Goal: Task Accomplishment & Management: Complete application form

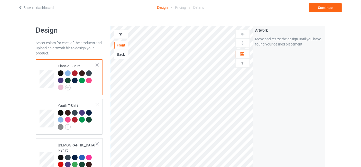
scroll to position [76, 0]
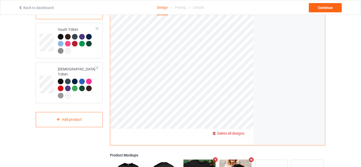
click at [241, 133] on span "Delete all designs" at bounding box center [230, 133] width 27 height 4
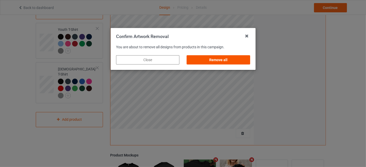
click at [220, 60] on div "Remove all" at bounding box center [217, 59] width 63 height 9
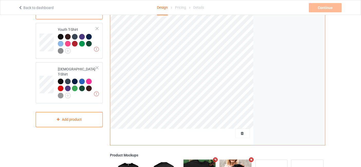
scroll to position [0, 0]
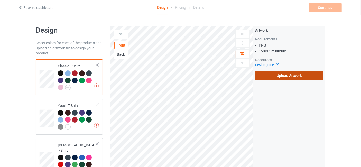
click at [280, 74] on label "Upload Artwork" at bounding box center [289, 75] width 68 height 9
click at [0, 0] on input "Upload Artwork" at bounding box center [0, 0] width 0 height 0
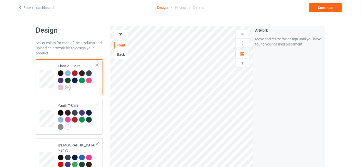
click at [70, 87] on img at bounding box center [68, 88] width 6 height 6
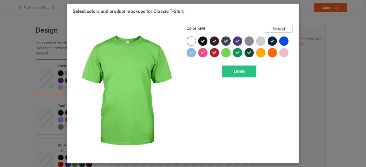
click at [226, 53] on div at bounding box center [225, 52] width 9 height 9
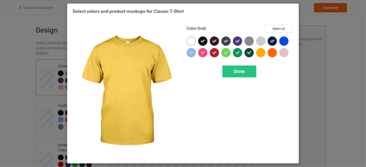
click at [260, 52] on div at bounding box center [260, 52] width 9 height 9
click at [267, 52] on div at bounding box center [262, 54] width 12 height 12
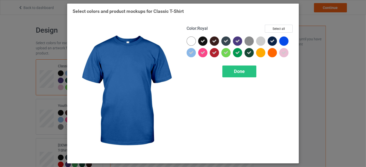
drag, startPoint x: 285, startPoint y: 22, endPoint x: 285, endPoint y: 25, distance: 3.3
click at [285, 22] on div "Color : Royal Select all Done" at bounding box center [240, 91] width 114 height 141
drag, startPoint x: 285, startPoint y: 25, endPoint x: 270, endPoint y: 30, distance: 16.0
click at [285, 26] on button "Select all" at bounding box center [279, 29] width 28 height 8
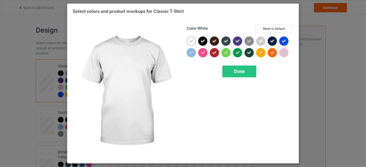
drag, startPoint x: 194, startPoint y: 42, endPoint x: 231, endPoint y: 41, distance: 37.3
click at [195, 41] on div at bounding box center [190, 41] width 9 height 9
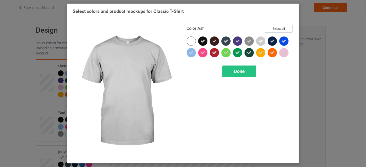
drag, startPoint x: 261, startPoint y: 42, endPoint x: 247, endPoint y: 61, distance: 24.1
click at [261, 42] on icon at bounding box center [260, 41] width 5 height 5
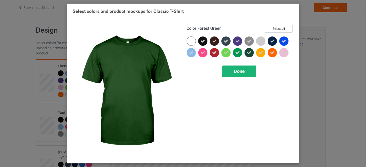
click at [244, 71] on span "Done" at bounding box center [239, 71] width 11 height 5
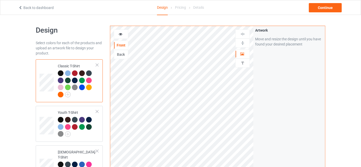
click at [119, 34] on icon at bounding box center [121, 34] width 4 height 4
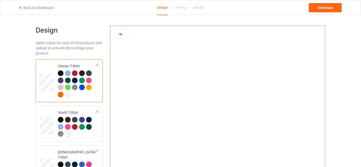
click at [69, 73] on div at bounding box center [68, 73] width 6 height 6
click at [67, 96] on img at bounding box center [68, 95] width 6 height 6
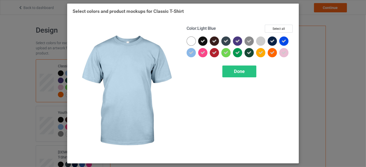
click at [192, 52] on icon at bounding box center [191, 52] width 5 height 5
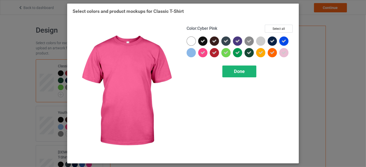
click at [238, 72] on span "Done" at bounding box center [239, 71] width 11 height 5
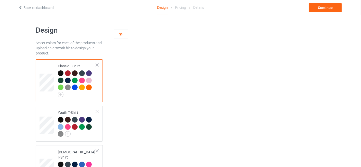
click at [89, 79] on div at bounding box center [89, 81] width 6 height 6
click at [59, 95] on img at bounding box center [61, 95] width 6 height 6
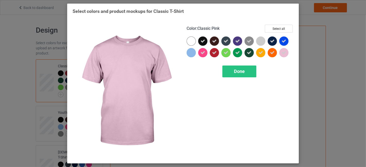
click at [283, 53] on icon at bounding box center [283, 52] width 5 height 5
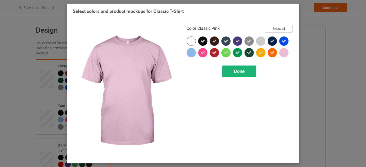
click at [252, 69] on div "Done" at bounding box center [239, 72] width 34 height 12
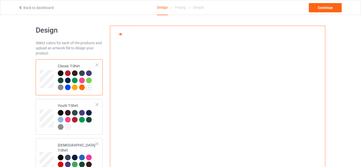
click at [81, 88] on div at bounding box center [82, 88] width 6 height 6
click at [73, 86] on div at bounding box center [75, 88] width 6 height 6
click at [88, 87] on img at bounding box center [89, 88] width 6 height 6
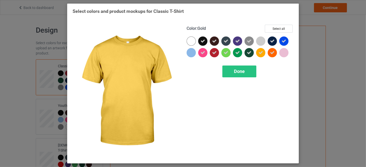
click at [261, 53] on icon at bounding box center [260, 52] width 5 height 5
drag, startPoint x: 241, startPoint y: 71, endPoint x: 235, endPoint y: 73, distance: 6.3
click at [241, 72] on span "Done" at bounding box center [239, 71] width 11 height 5
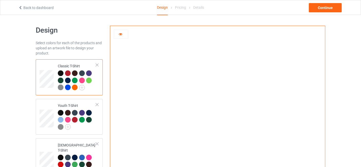
click at [82, 80] on div at bounding box center [82, 81] width 6 height 6
click at [67, 128] on img at bounding box center [68, 127] width 6 height 6
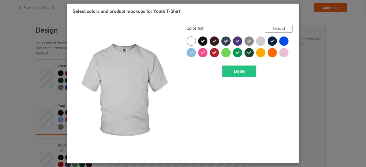
click at [274, 32] on button "Select all" at bounding box center [279, 29] width 28 height 8
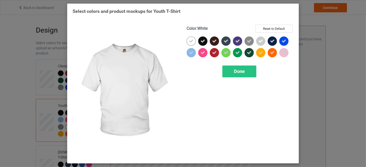
click at [191, 41] on icon at bounding box center [191, 41] width 5 height 5
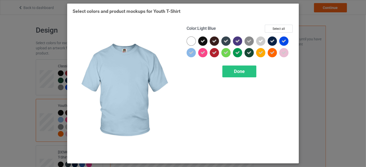
drag, startPoint x: 191, startPoint y: 50, endPoint x: 235, endPoint y: 36, distance: 46.4
click at [191, 51] on icon at bounding box center [191, 52] width 5 height 5
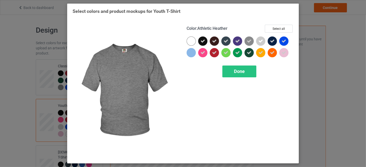
drag, startPoint x: 251, startPoint y: 40, endPoint x: 259, endPoint y: 40, distance: 8.5
click at [252, 40] on div at bounding box center [248, 41] width 9 height 9
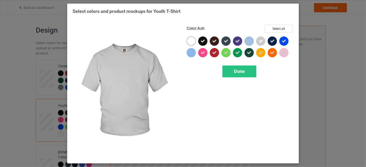
click at [260, 40] on icon at bounding box center [260, 41] width 5 height 5
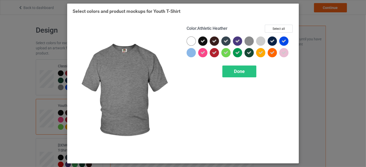
click at [251, 39] on img at bounding box center [248, 41] width 9 height 9
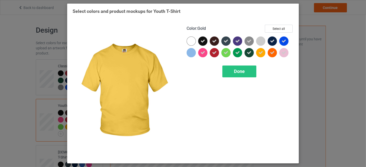
click at [261, 54] on icon at bounding box center [260, 52] width 5 height 5
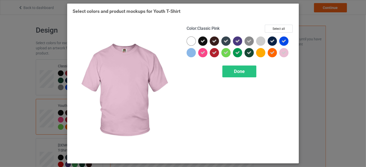
click at [282, 52] on icon at bounding box center [283, 52] width 5 height 5
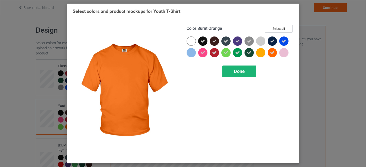
click at [241, 66] on div "Done" at bounding box center [239, 72] width 34 height 12
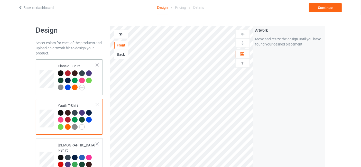
click at [88, 79] on div at bounding box center [89, 81] width 6 height 6
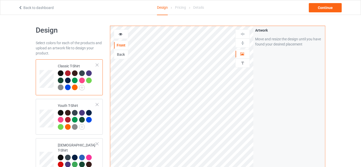
click at [90, 92] on td "Classic T-Shirt" at bounding box center [77, 77] width 44 height 32
click at [89, 80] on div at bounding box center [89, 81] width 6 height 6
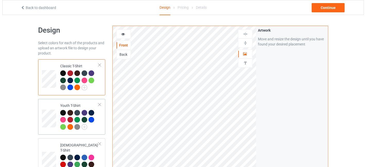
scroll to position [76, 0]
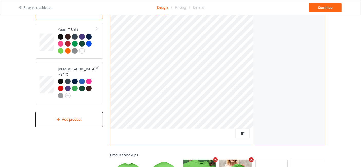
click at [71, 115] on div "Add product" at bounding box center [69, 119] width 67 height 15
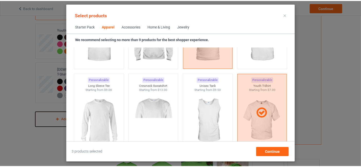
scroll to position [420, 0]
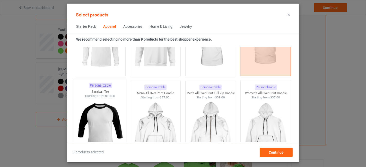
click at [96, 127] on img at bounding box center [100, 128] width 48 height 60
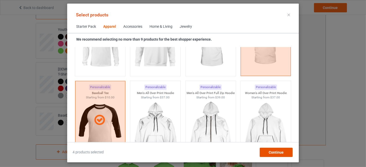
click at [273, 152] on span "Continue" at bounding box center [275, 152] width 15 height 4
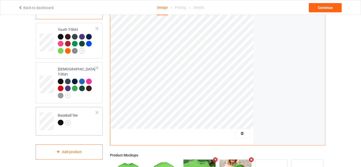
click at [87, 116] on td "Baseball Tee" at bounding box center [77, 119] width 44 height 21
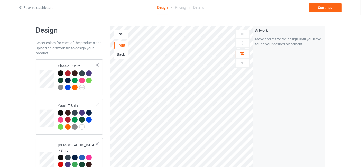
click at [119, 34] on icon at bounding box center [121, 34] width 4 height 4
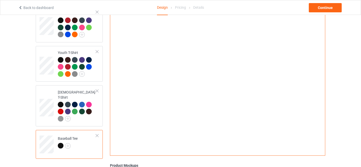
scroll to position [152, 0]
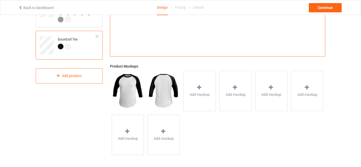
click at [98, 35] on div at bounding box center [97, 37] width 4 height 4
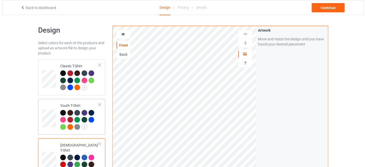
scroll to position [76, 0]
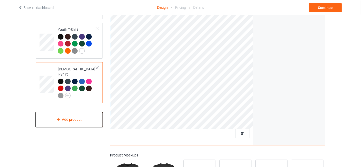
click at [68, 119] on div "Add product" at bounding box center [69, 119] width 67 height 15
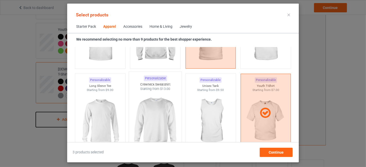
scroll to position [268, 0]
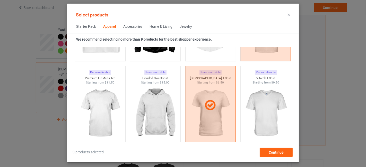
click at [149, 111] on img at bounding box center [155, 114] width 46 height 58
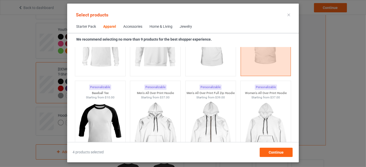
scroll to position [344, 0]
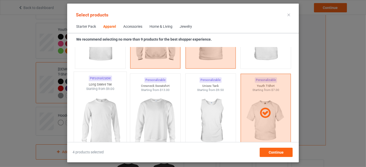
click at [108, 123] on img at bounding box center [100, 121] width 48 height 60
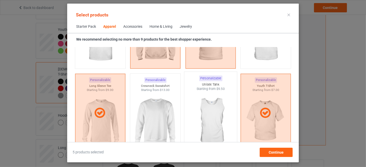
click at [198, 110] on img at bounding box center [210, 121] width 48 height 60
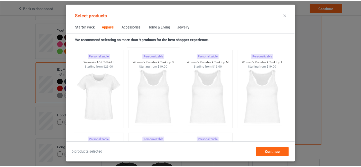
scroll to position [1030, 0]
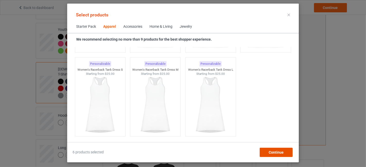
click at [271, 152] on span "Continue" at bounding box center [275, 152] width 15 height 4
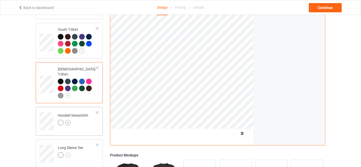
click at [68, 120] on img at bounding box center [68, 123] width 6 height 6
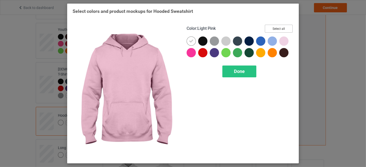
click at [289, 29] on button "Select all" at bounding box center [279, 29] width 28 height 8
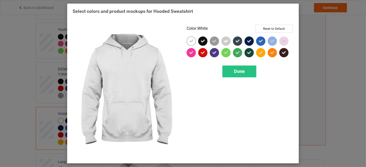
click at [190, 42] on icon at bounding box center [191, 41] width 5 height 5
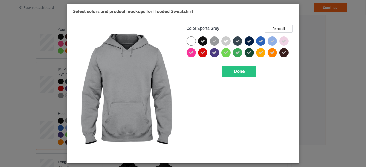
click at [215, 41] on icon at bounding box center [214, 41] width 5 height 5
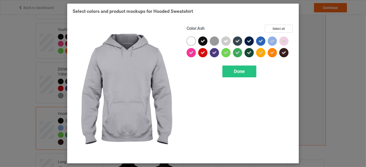
click at [225, 40] on icon at bounding box center [225, 41] width 5 height 5
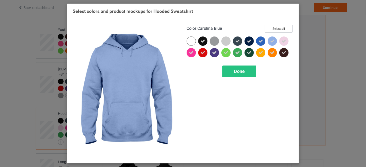
click at [272, 40] on icon at bounding box center [272, 41] width 5 height 5
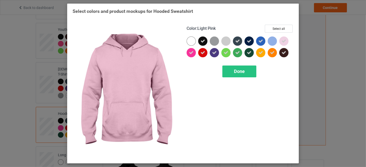
click at [284, 39] on icon at bounding box center [283, 41] width 5 height 5
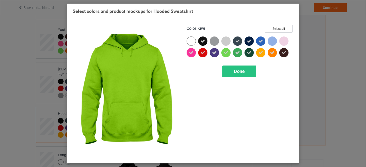
click at [226, 53] on icon at bounding box center [225, 52] width 5 height 5
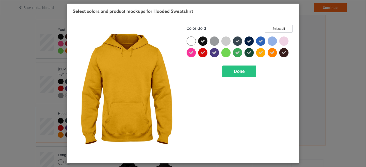
click at [257, 55] on div at bounding box center [260, 52] width 9 height 9
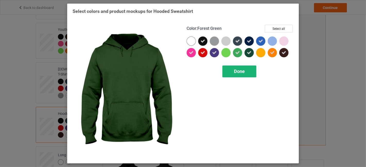
click at [242, 70] on span "Done" at bounding box center [239, 71] width 11 height 5
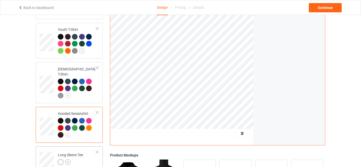
click at [69, 159] on img at bounding box center [68, 162] width 6 height 6
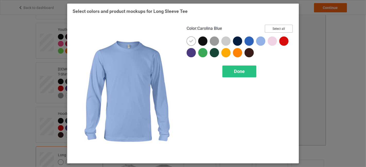
click at [277, 29] on button "Select all" at bounding box center [279, 29] width 28 height 8
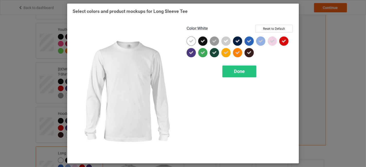
click at [189, 41] on icon at bounding box center [191, 41] width 5 height 5
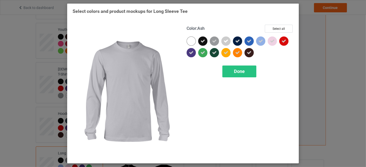
click at [226, 41] on icon at bounding box center [225, 41] width 5 height 5
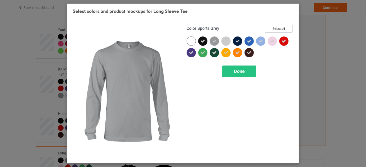
click at [216, 40] on icon at bounding box center [214, 41] width 5 height 5
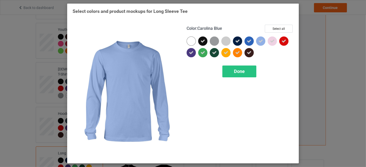
drag, startPoint x: 263, startPoint y: 40, endPoint x: 270, endPoint y: 40, distance: 6.7
click at [263, 40] on div at bounding box center [260, 41] width 9 height 9
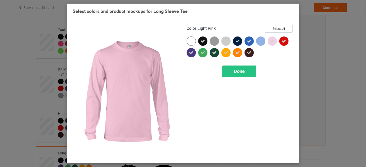
click at [273, 40] on icon at bounding box center [272, 41] width 5 height 5
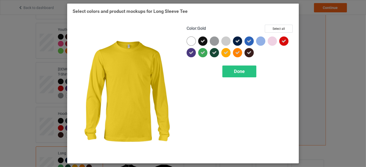
click at [225, 50] on icon at bounding box center [225, 52] width 5 height 5
click at [236, 69] on span "Done" at bounding box center [239, 71] width 11 height 5
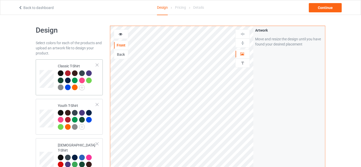
click at [91, 85] on div at bounding box center [77, 80] width 38 height 21
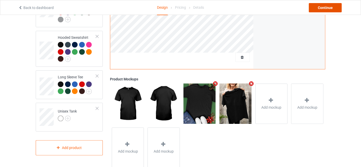
click at [331, 7] on div "Continue" at bounding box center [325, 7] width 33 height 9
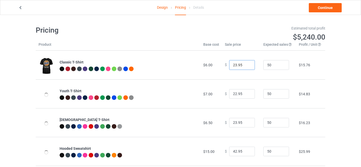
click at [247, 64] on input "23.95" at bounding box center [242, 65] width 26 height 10
type input "24.95"
click at [247, 64] on input "24.95" at bounding box center [242, 65] width 26 height 10
click at [246, 93] on input "23.95" at bounding box center [242, 94] width 26 height 10
type input "24.95"
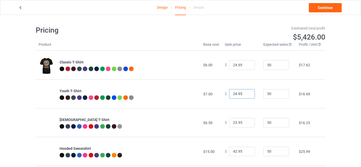
click at [246, 93] on input "24.95" at bounding box center [242, 94] width 26 height 10
type input "24.95"
click at [247, 122] on input "24.95" at bounding box center [242, 123] width 26 height 10
click at [246, 91] on input "24.95" at bounding box center [242, 94] width 26 height 10
type input "25.95"
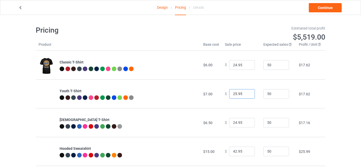
click at [247, 93] on input "25.95" at bounding box center [242, 94] width 26 height 10
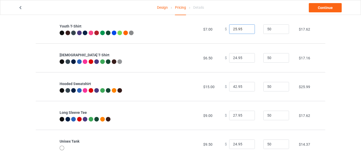
scroll to position [67, 0]
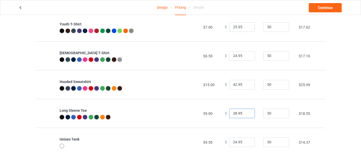
type input "28.95"
click at [246, 112] on input "28.95" at bounding box center [242, 114] width 26 height 10
click at [247, 141] on input "25.95" at bounding box center [242, 143] width 26 height 10
click at [247, 141] on input "26.95" at bounding box center [242, 143] width 26 height 10
type input "27.95"
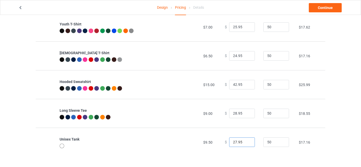
click at [247, 141] on input "27.95" at bounding box center [242, 143] width 26 height 10
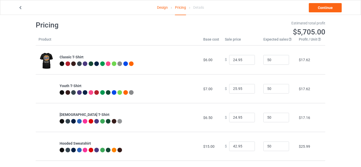
scroll to position [0, 0]
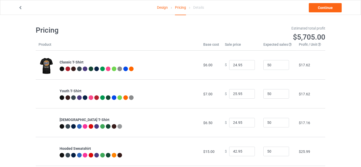
click at [20, 7] on icon at bounding box center [20, 7] width 4 height 4
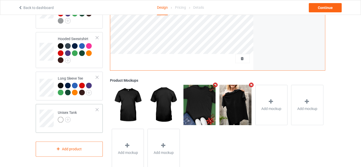
scroll to position [152, 0]
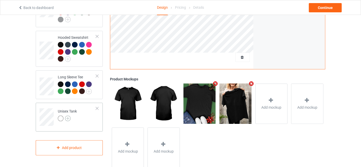
click at [68, 116] on img at bounding box center [68, 119] width 6 height 6
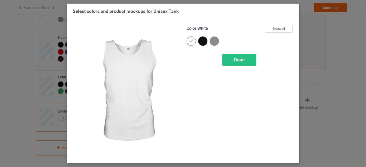
drag, startPoint x: 191, startPoint y: 40, endPoint x: 201, endPoint y: 41, distance: 9.5
click at [192, 40] on icon at bounding box center [191, 41] width 5 height 5
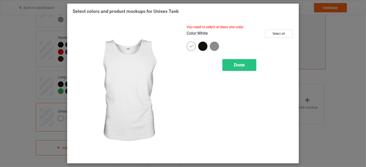
click at [201, 41] on div "Color : White Select all" at bounding box center [239, 36] width 107 height 12
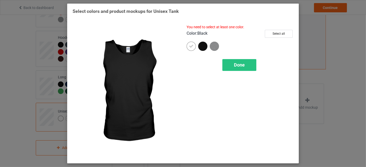
click at [205, 47] on div at bounding box center [202, 46] width 9 height 9
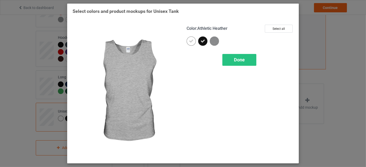
click at [212, 46] on div at bounding box center [216, 43] width 12 height 12
click at [214, 44] on img at bounding box center [214, 41] width 9 height 9
click at [215, 38] on img at bounding box center [214, 41] width 9 height 9
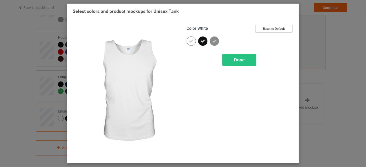
click at [189, 39] on icon at bounding box center [191, 41] width 5 height 5
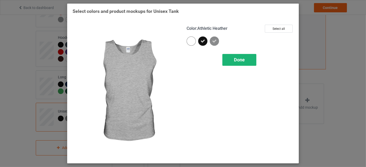
click at [239, 59] on span "Done" at bounding box center [239, 59] width 11 height 5
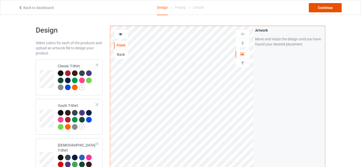
click at [328, 9] on div "Continue" at bounding box center [325, 7] width 33 height 9
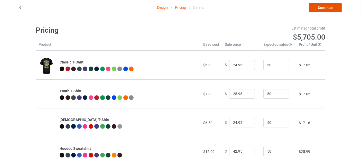
click at [328, 6] on link "Continue" at bounding box center [325, 7] width 33 height 9
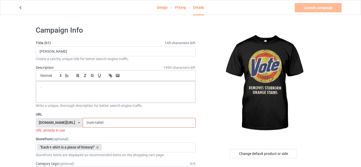
click at [109, 123] on input "trum-tshirt" at bounding box center [139, 123] width 113 height 10
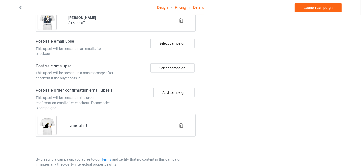
scroll to position [505, 0]
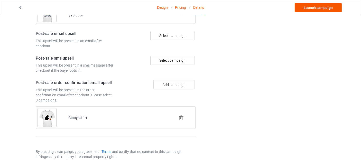
type input "trum-tshirt1"
click at [317, 10] on link "Launch campaign" at bounding box center [318, 7] width 47 height 9
